Goal: Task Accomplishment & Management: Use online tool/utility

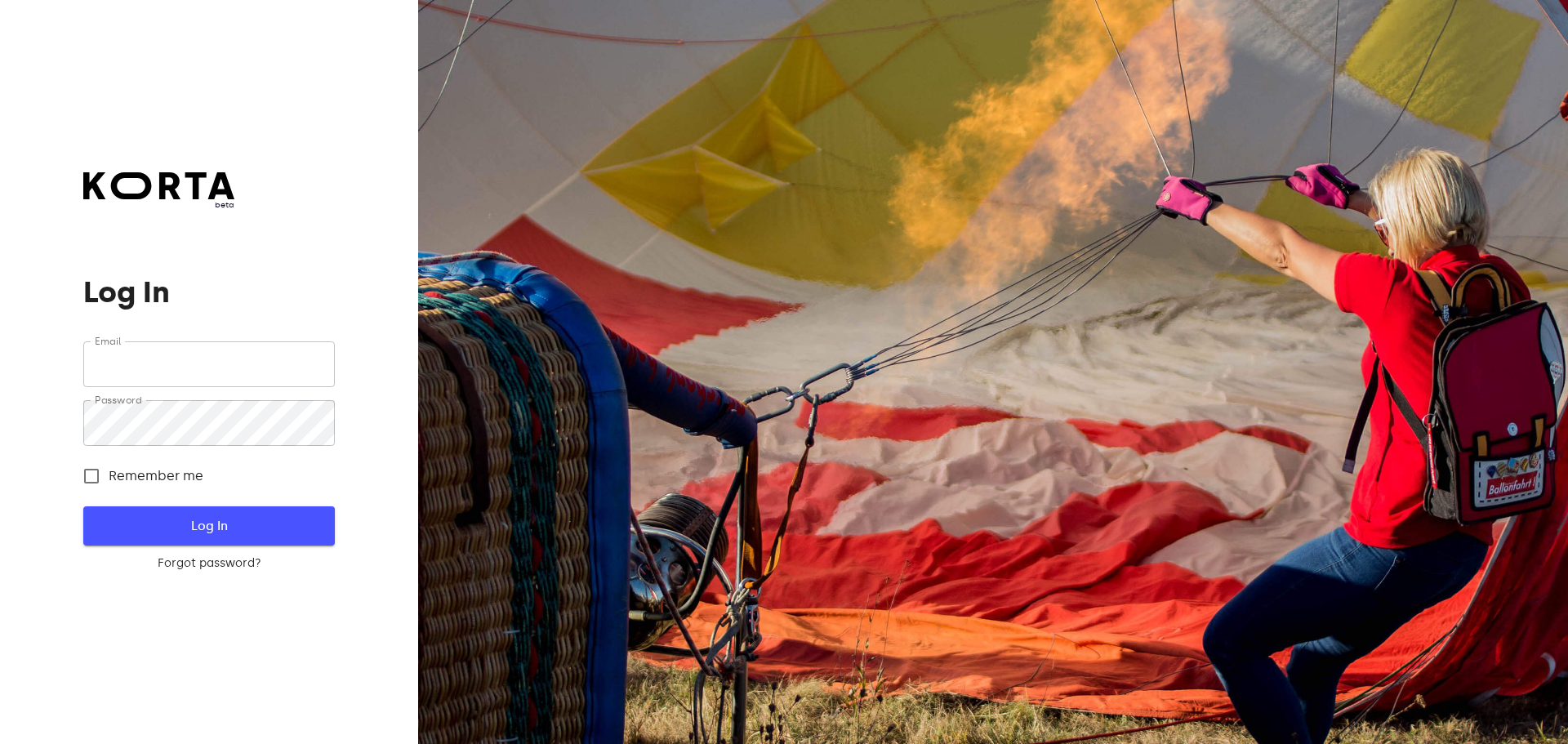
type input "[EMAIL_ADDRESS][DOMAIN_NAME]"
click at [281, 519] on span "Log In" at bounding box center [208, 526] width 198 height 22
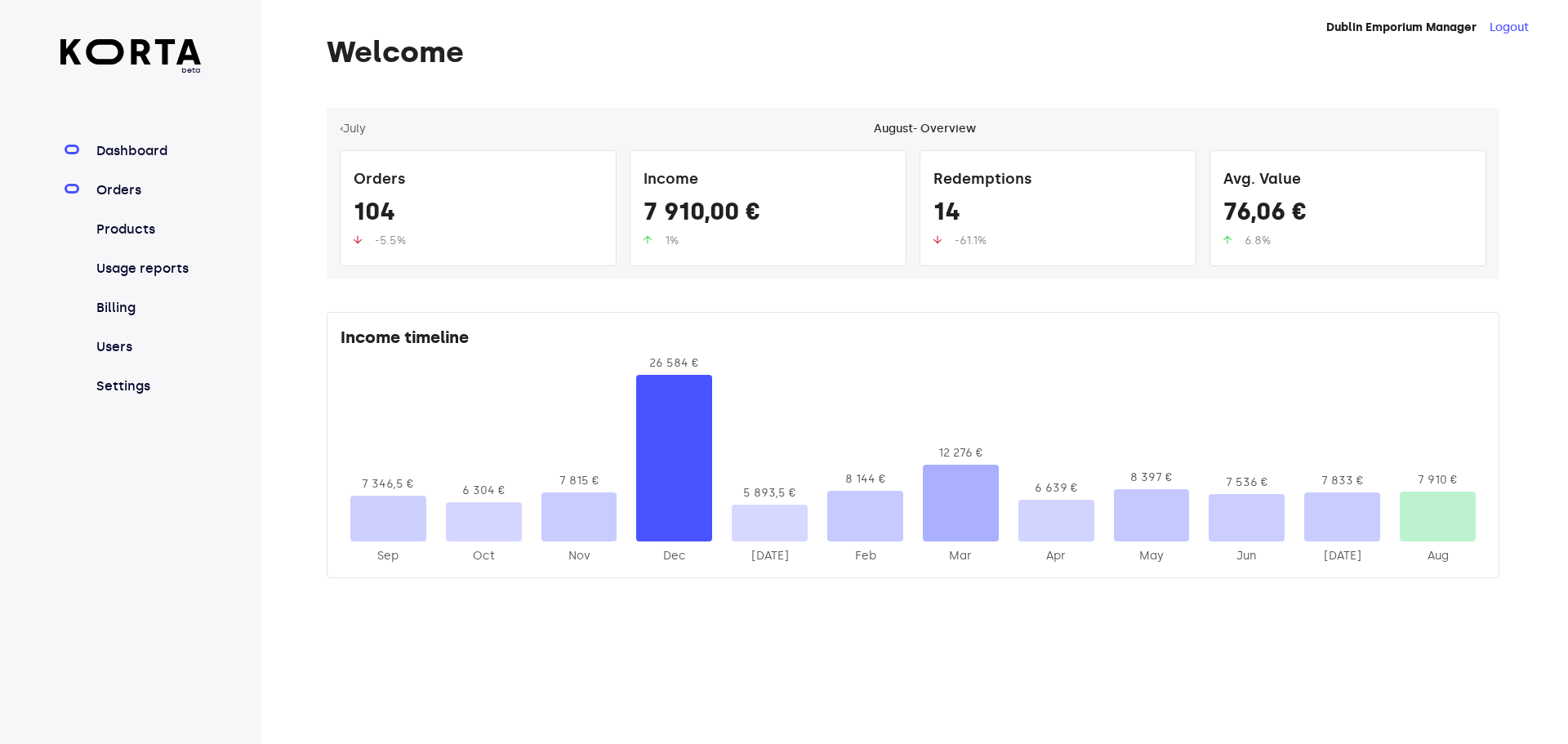
click at [149, 183] on link "Orders" at bounding box center [148, 190] width 109 height 20
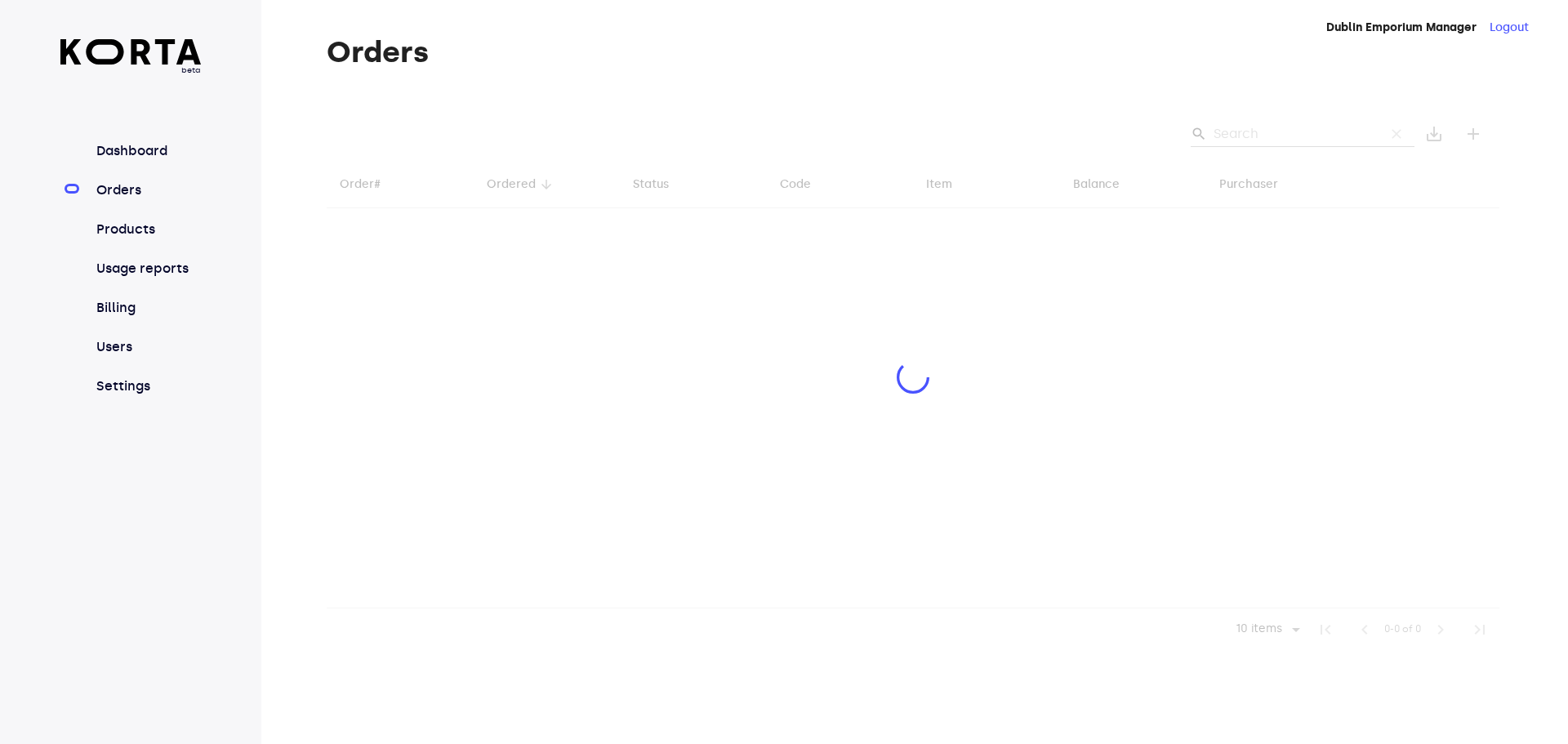
click at [1289, 132] on div at bounding box center [912, 380] width 1172 height 544
click at [1246, 128] on div at bounding box center [912, 380] width 1172 height 544
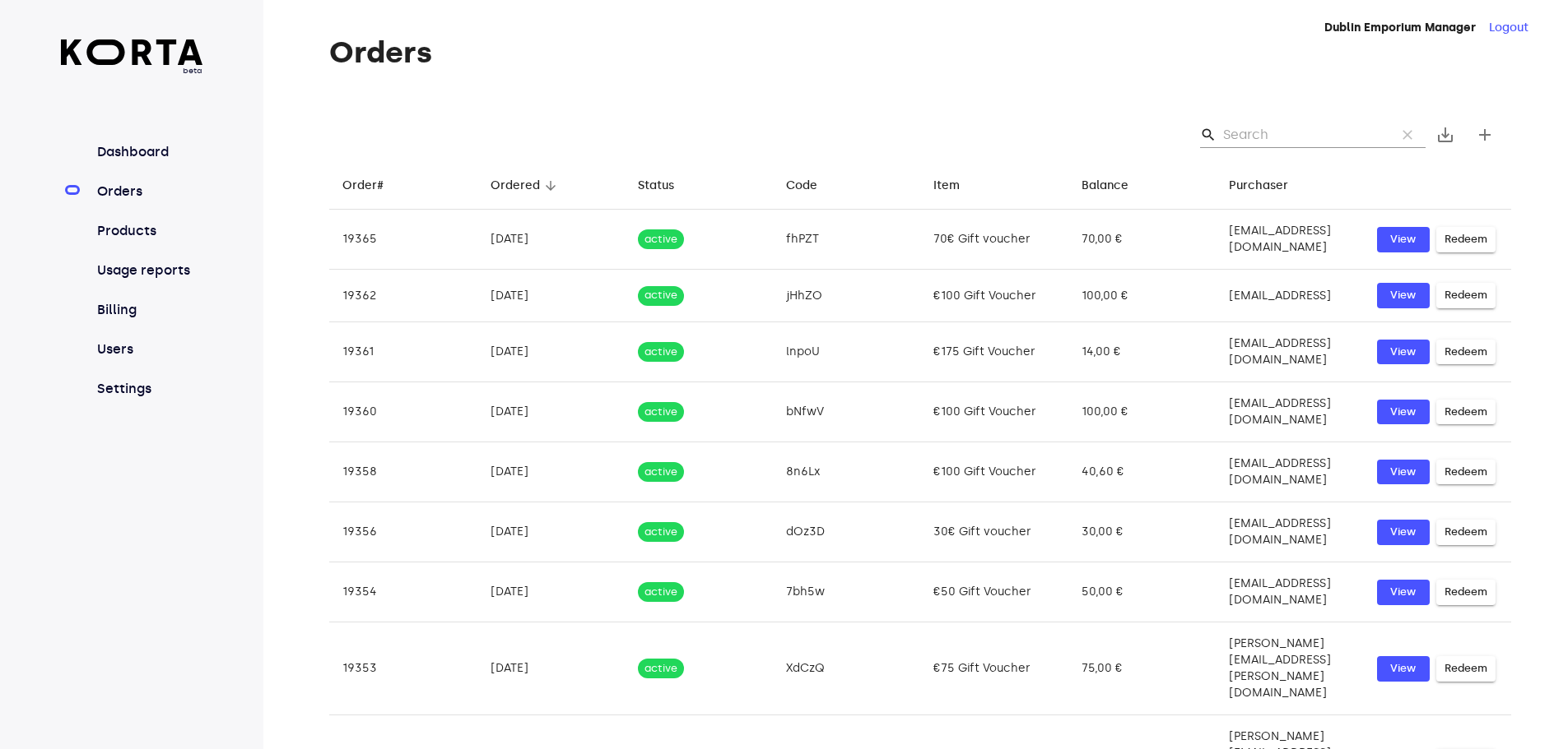
click at [1250, 129] on input "Search" at bounding box center [1303, 135] width 160 height 27
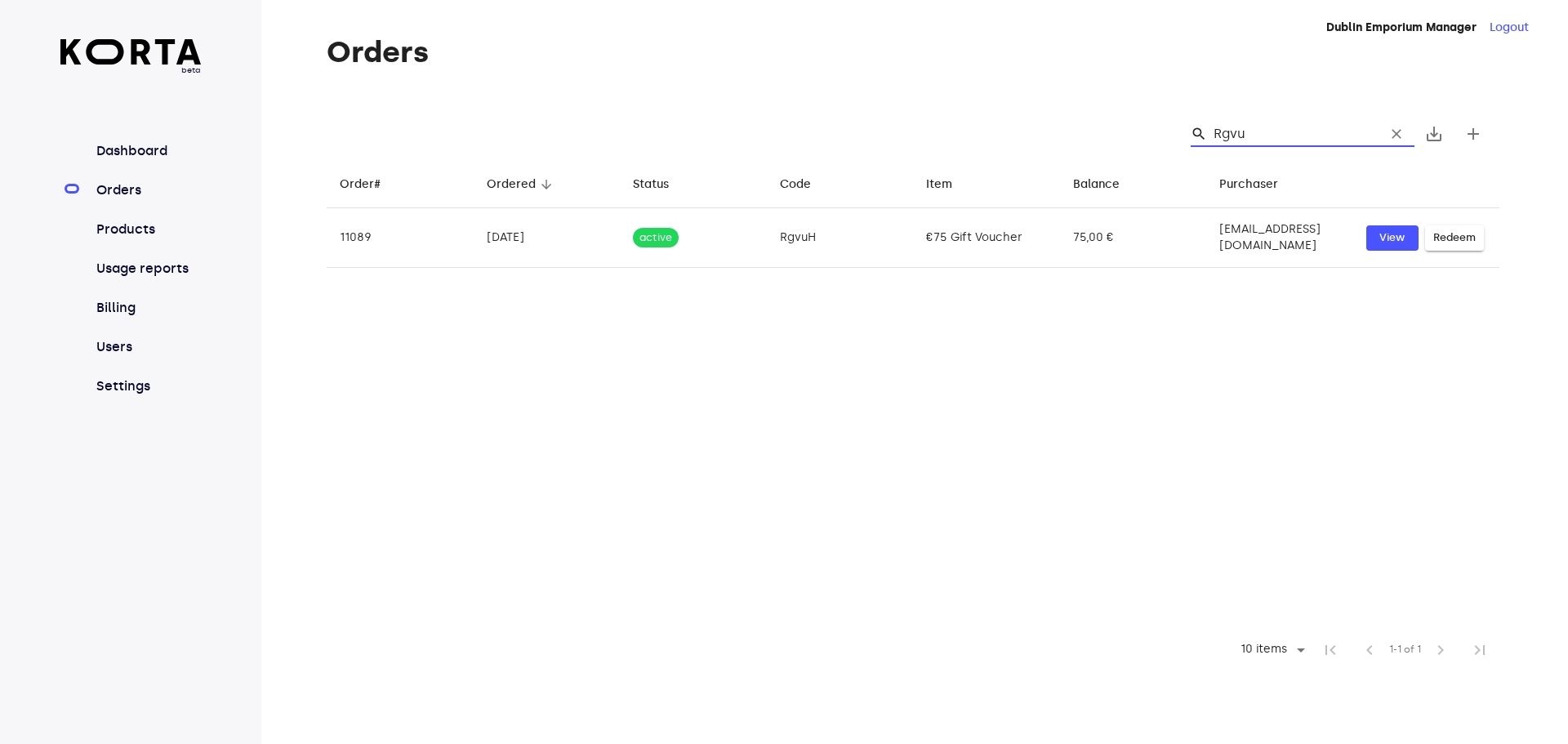
type input "RgvuH"
drag, startPoint x: 1262, startPoint y: 138, endPoint x: 1199, endPoint y: 127, distance: 64.0
click at [1199, 127] on div "search RgvuH clear" at bounding box center [1302, 135] width 224 height 26
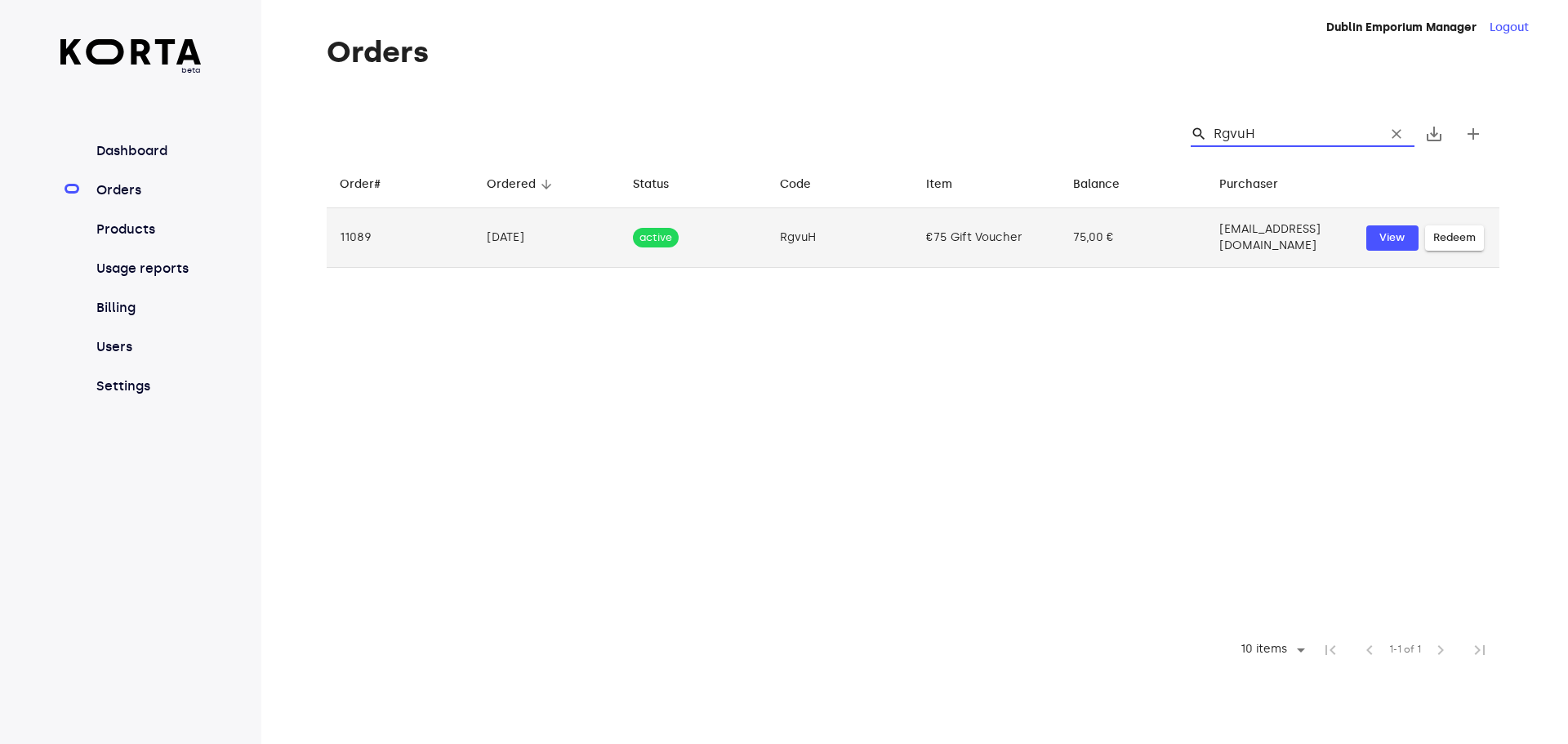
click at [1450, 238] on span "Redeem" at bounding box center [1453, 238] width 42 height 19
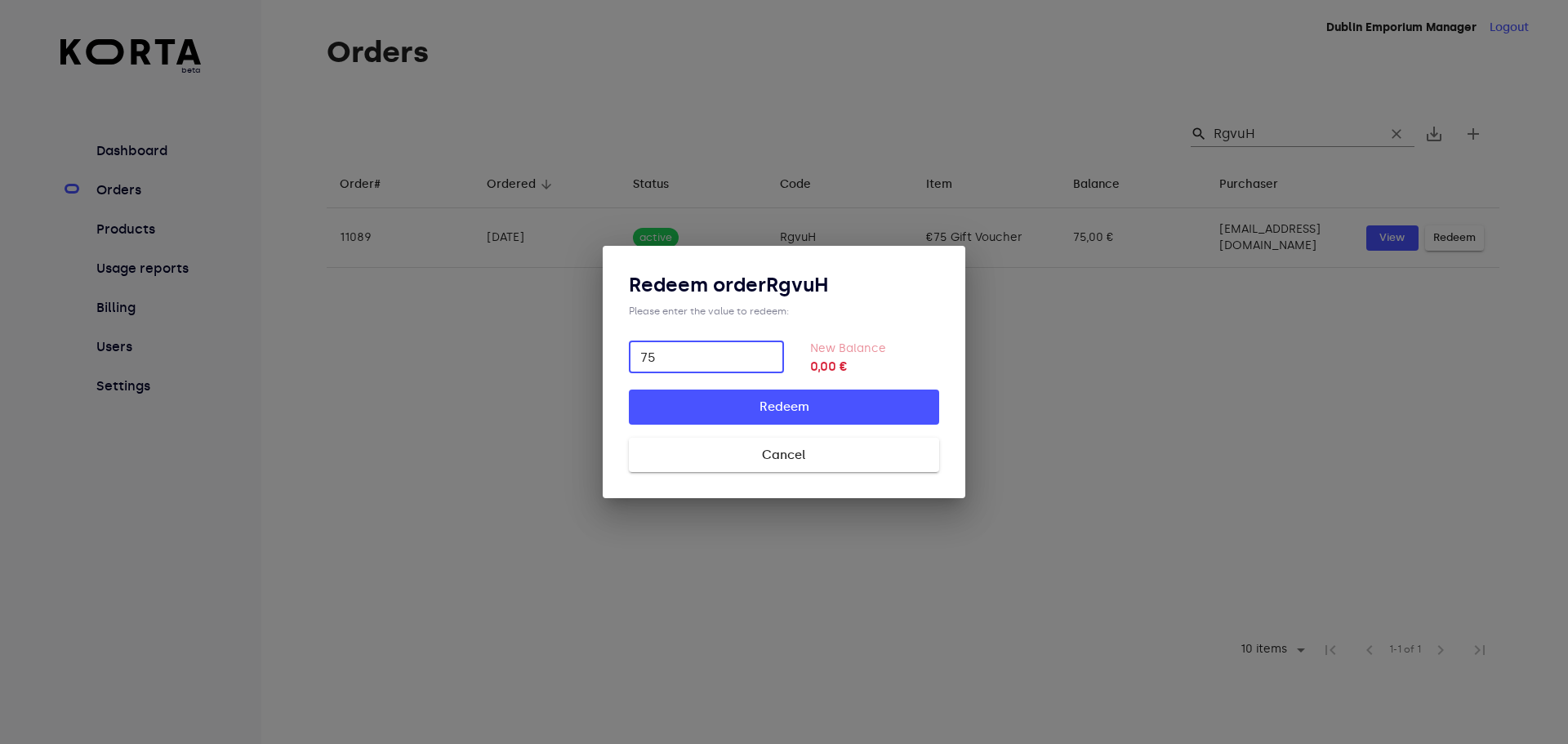
type input "75"
click at [799, 413] on span "Redeem" at bounding box center [784, 406] width 258 height 22
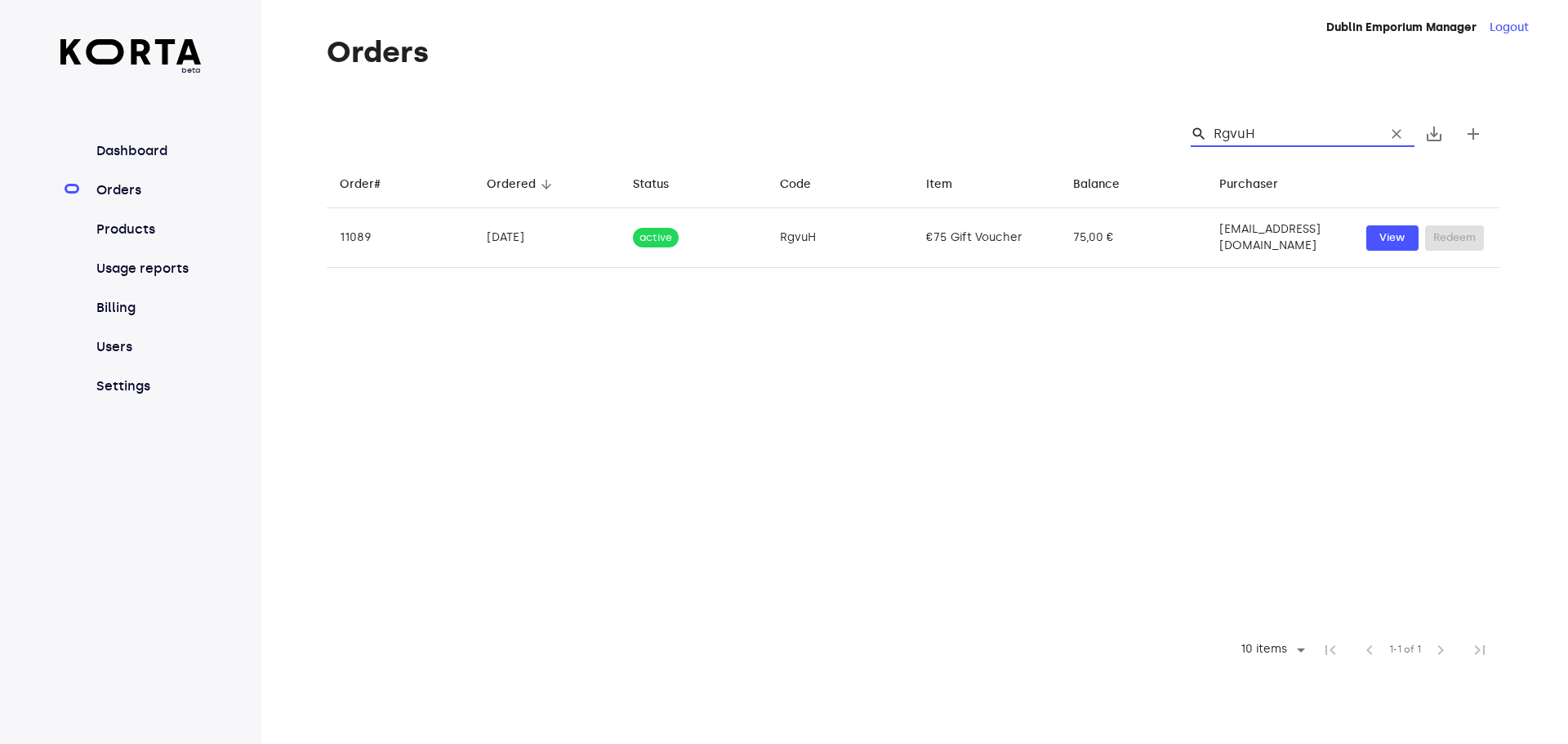
drag, startPoint x: 1259, startPoint y: 136, endPoint x: 1220, endPoint y: 129, distance: 39.6
click at [1215, 129] on div "search RgvuH clear" at bounding box center [1302, 135] width 224 height 26
